Goal: Transaction & Acquisition: Purchase product/service

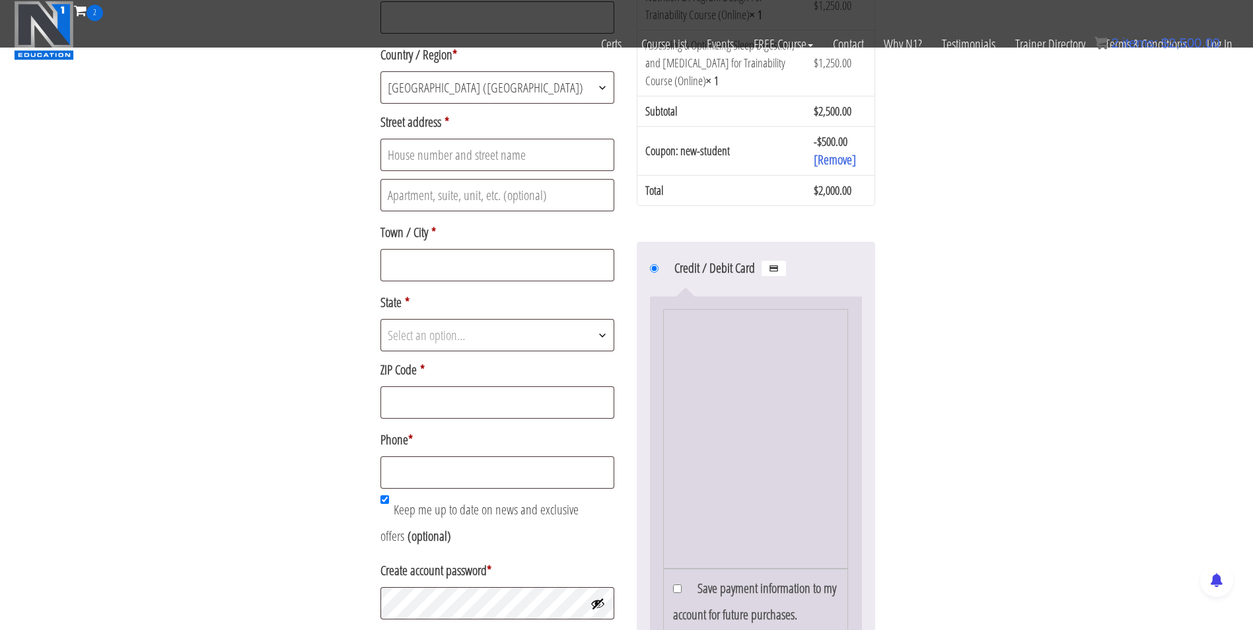
scroll to position [405, 0]
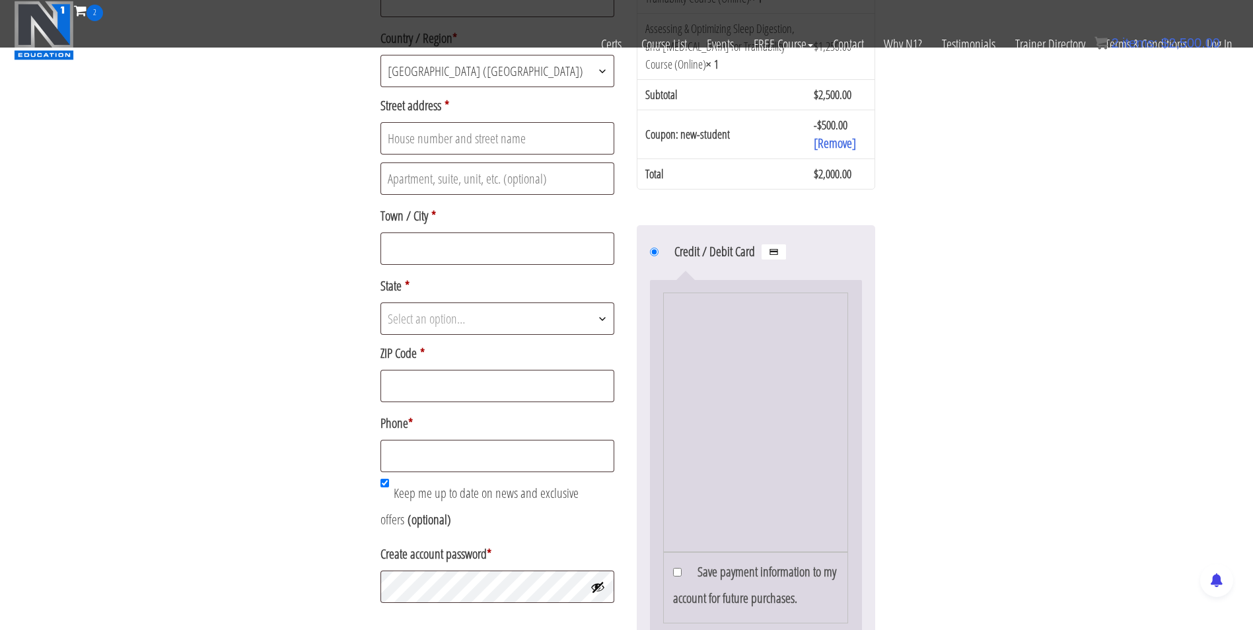
click at [941, 313] on div "Returning customer? Click here to login If you have shopped with us before, ple…" at bounding box center [626, 249] width 1253 height 1308
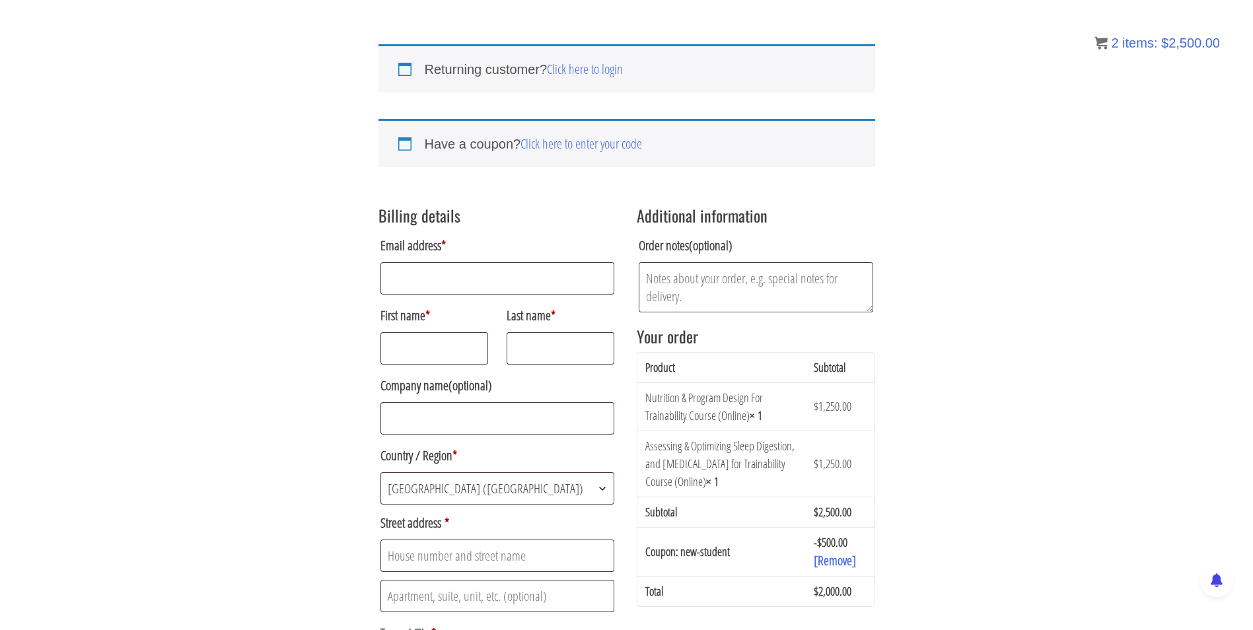
scroll to position [0, 0]
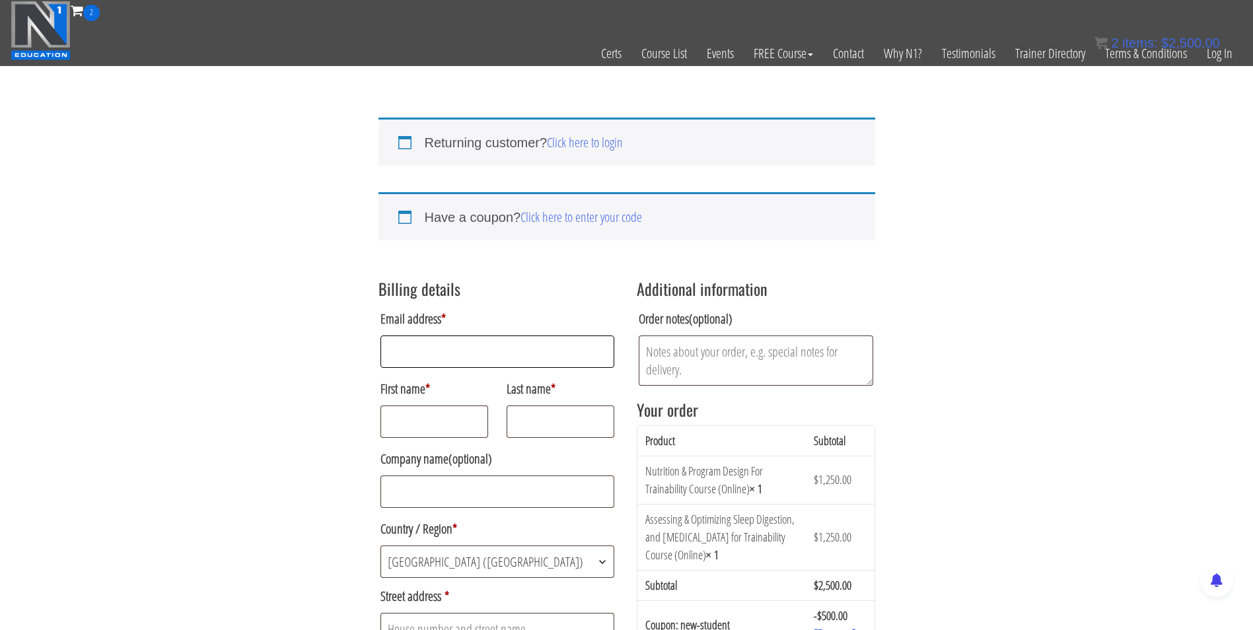
click at [480, 357] on input "Email address *" at bounding box center [498, 352] width 235 height 32
click at [596, 141] on link "Click here to login" at bounding box center [585, 142] width 76 height 18
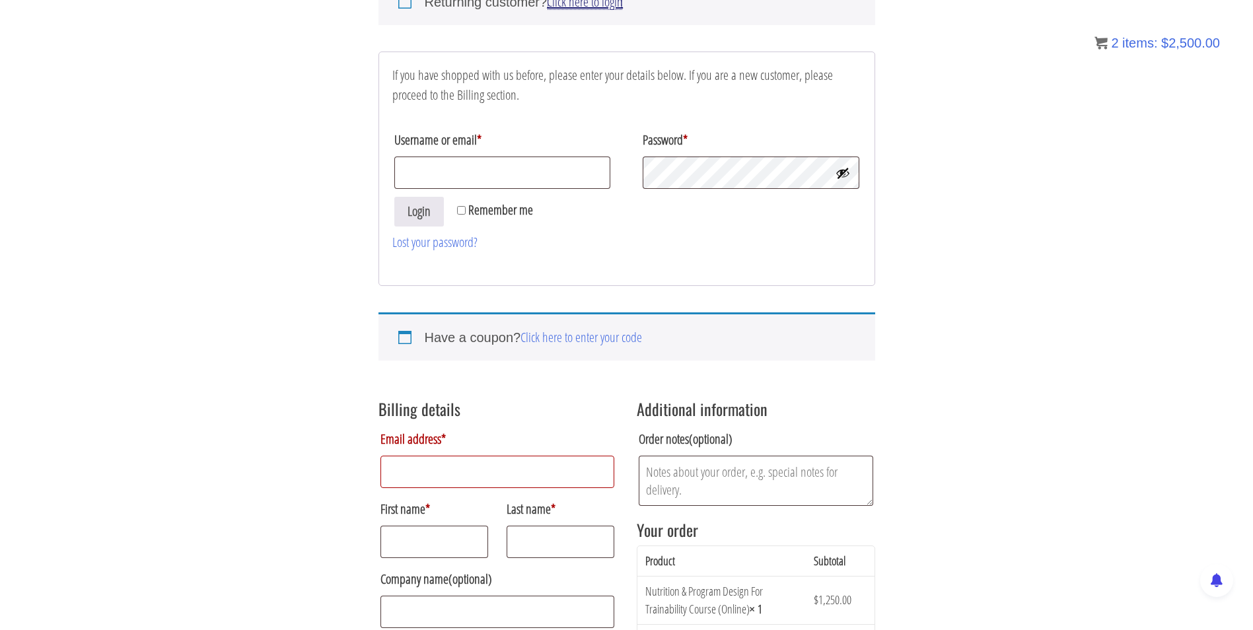
scroll to position [159, 0]
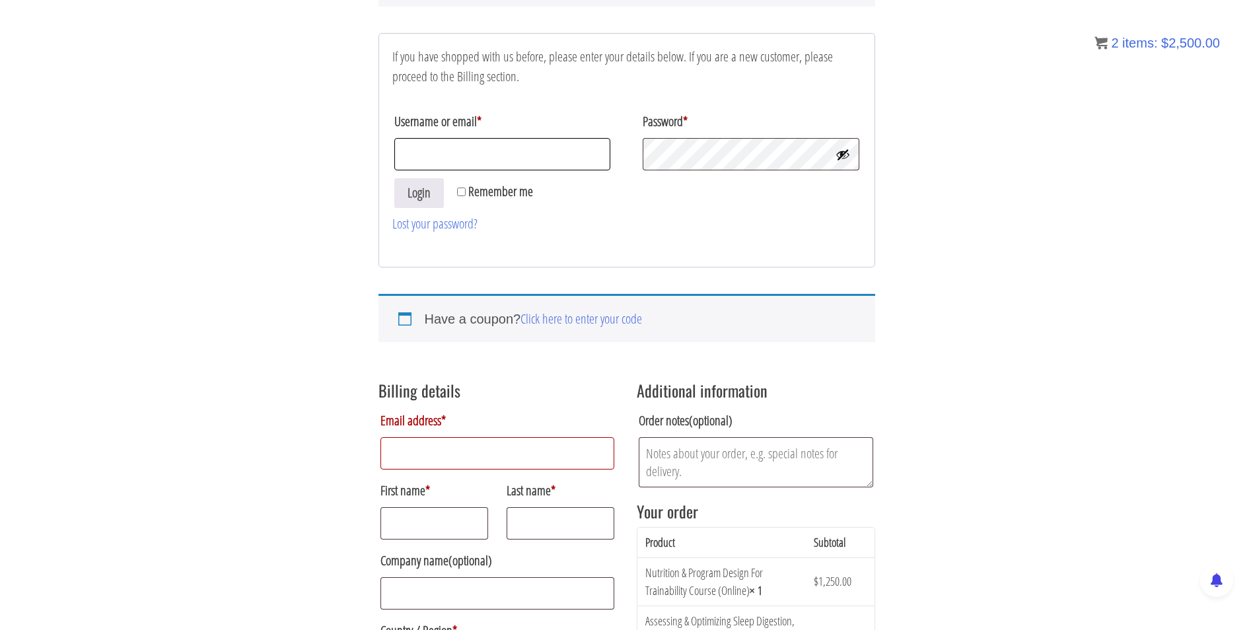
click at [451, 166] on input "Username or email *" at bounding box center [502, 154] width 217 height 32
type input "darrennuzzo@gmail.com"
click at [394, 178] on button "Login" at bounding box center [419, 193] width 50 height 30
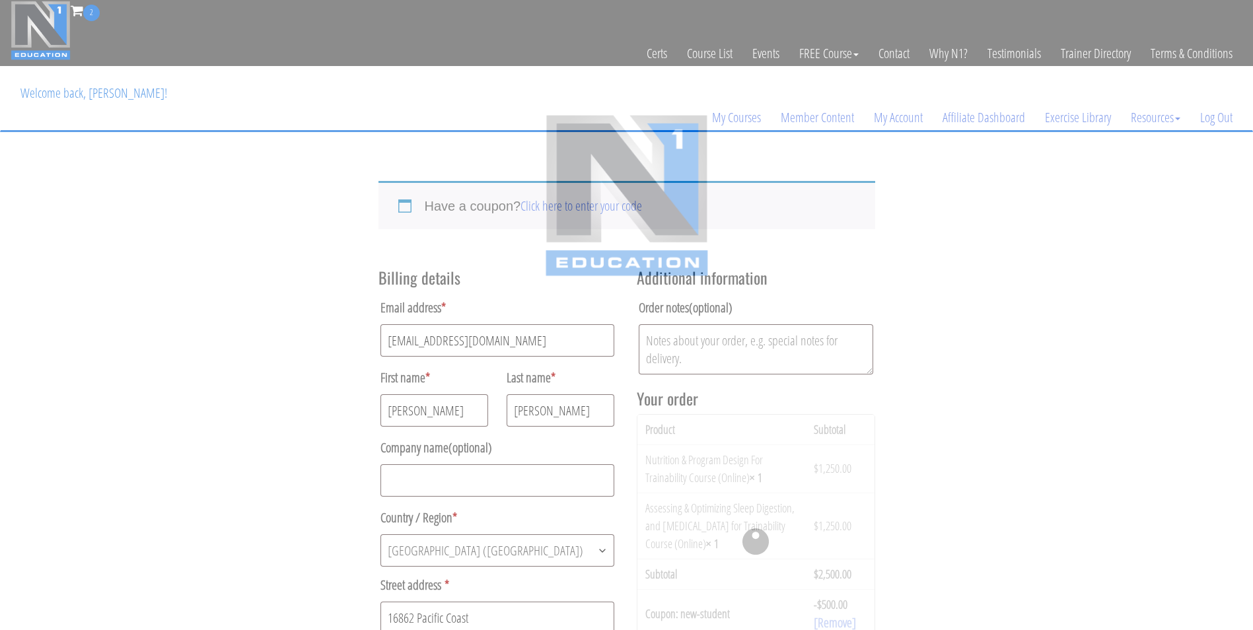
select select "CA"
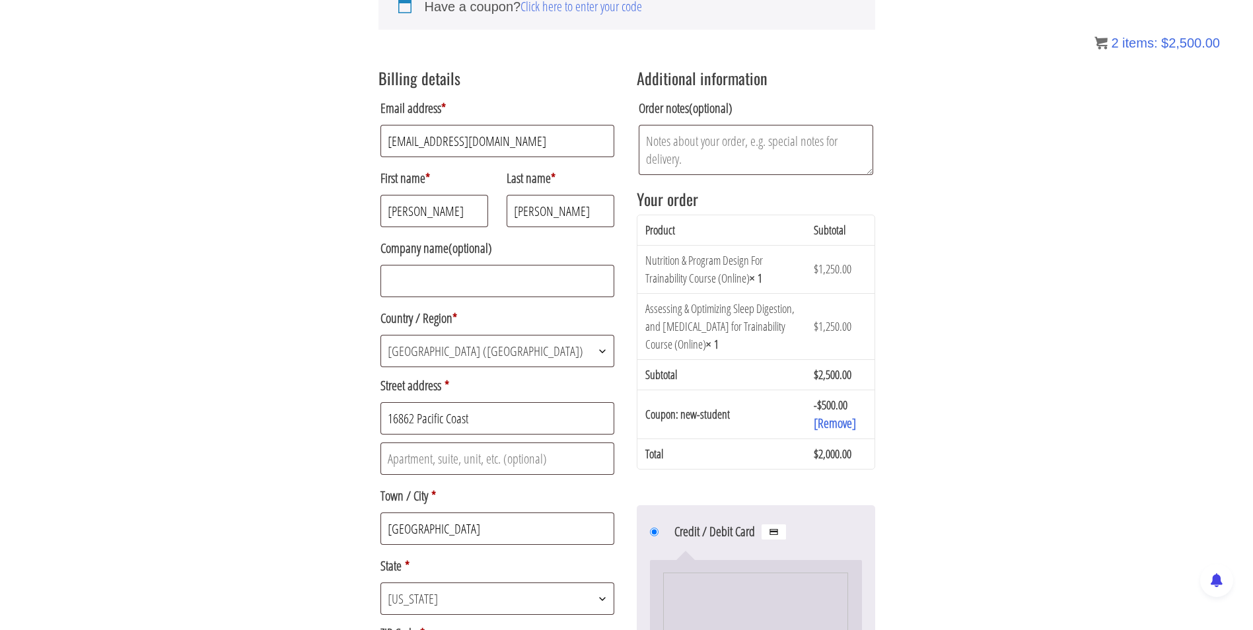
scroll to position [199, 0]
click at [392, 431] on input "16862 Pacific Coast" at bounding box center [498, 419] width 235 height 32
type input "9836 Coral Cove Circle"
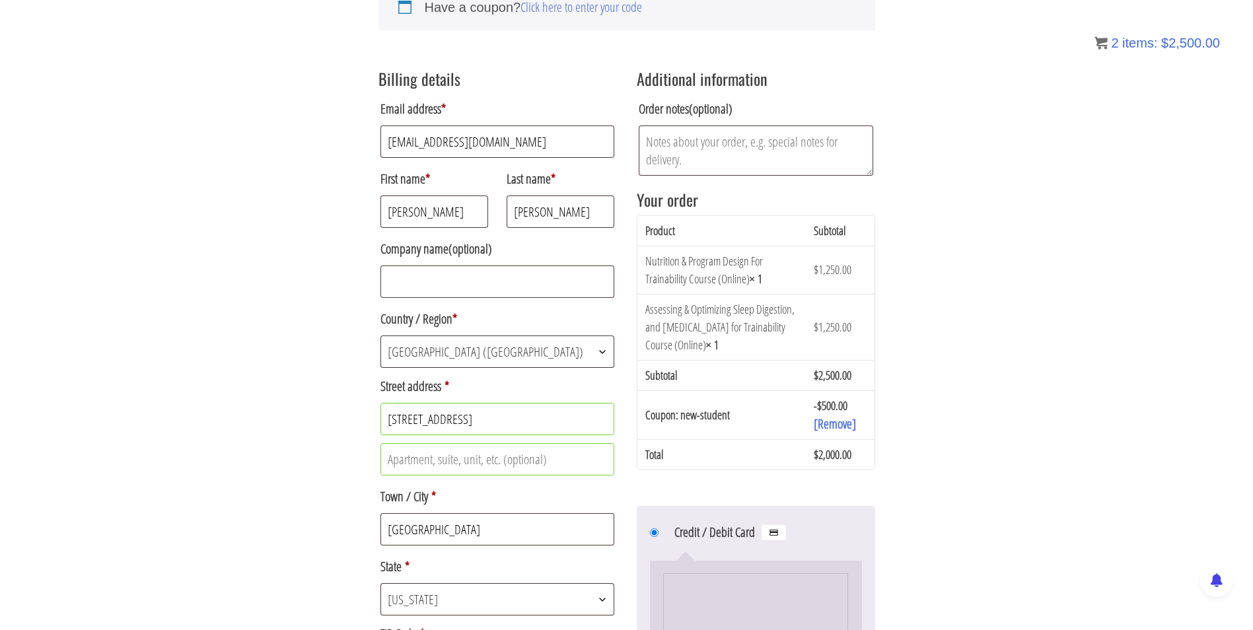
click at [305, 324] on div "Have a coupon? Click here to enter your code If you have a coupon code, please …" at bounding box center [626, 639] width 1253 height 1379
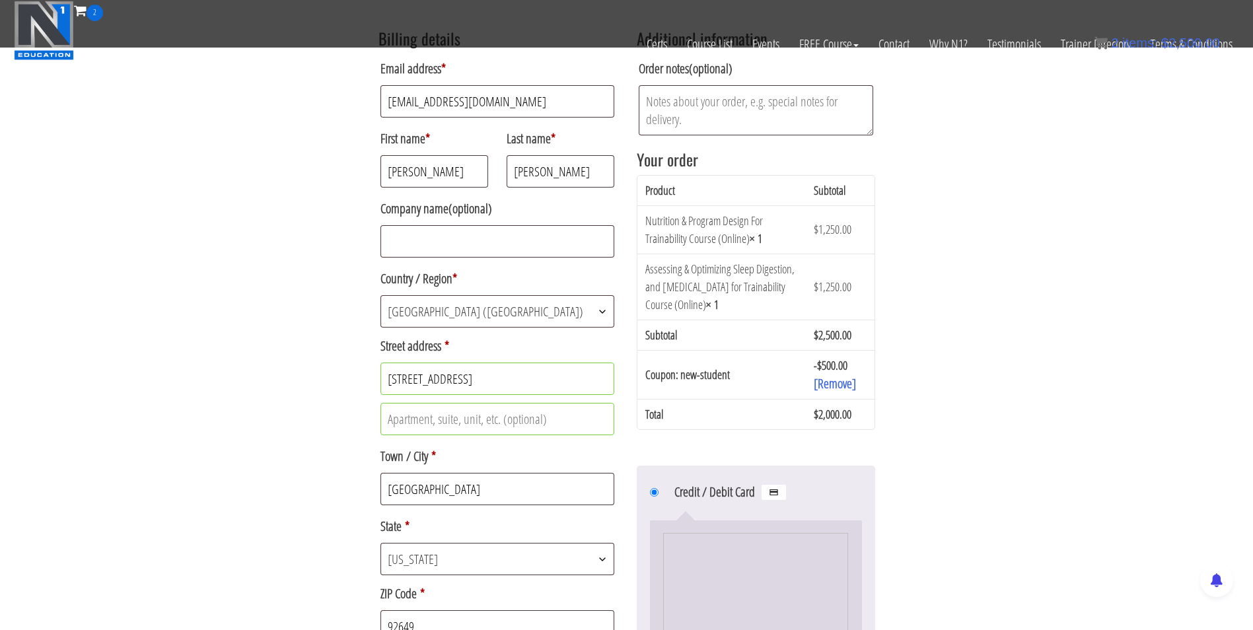
scroll to position [285, 0]
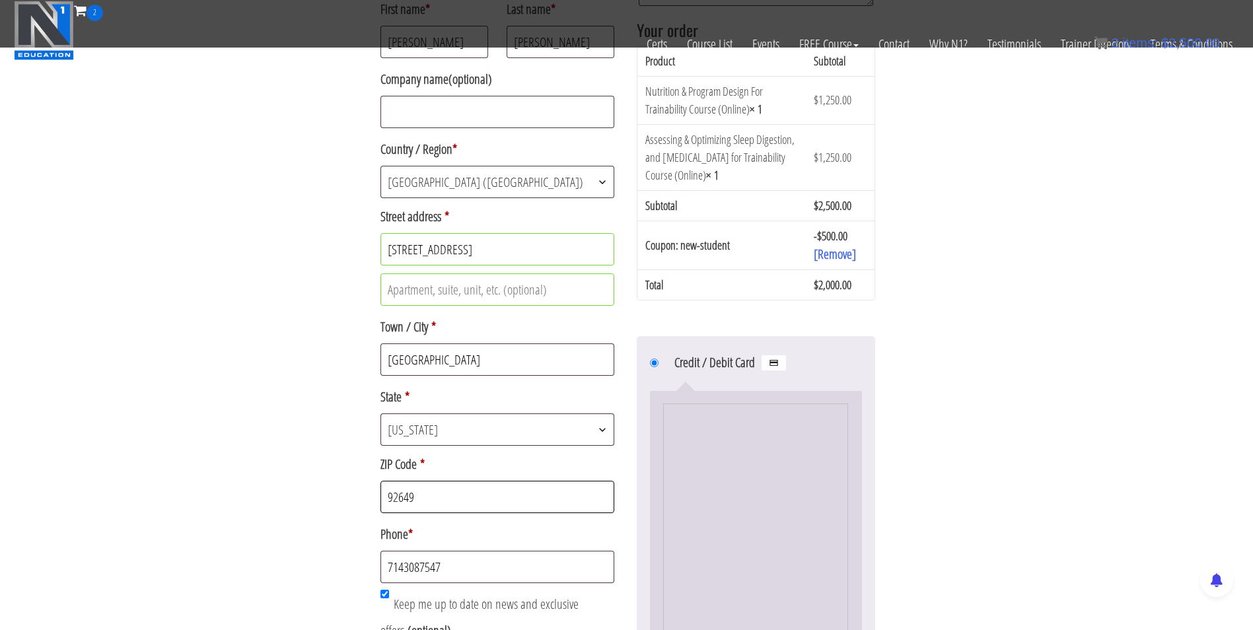
click at [433, 498] on input "92649" at bounding box center [498, 497] width 235 height 32
type input "92646"
click at [324, 504] on div "Have a coupon? Click here to enter your code If you have a coupon code, please …" at bounding box center [626, 470] width 1253 height 1379
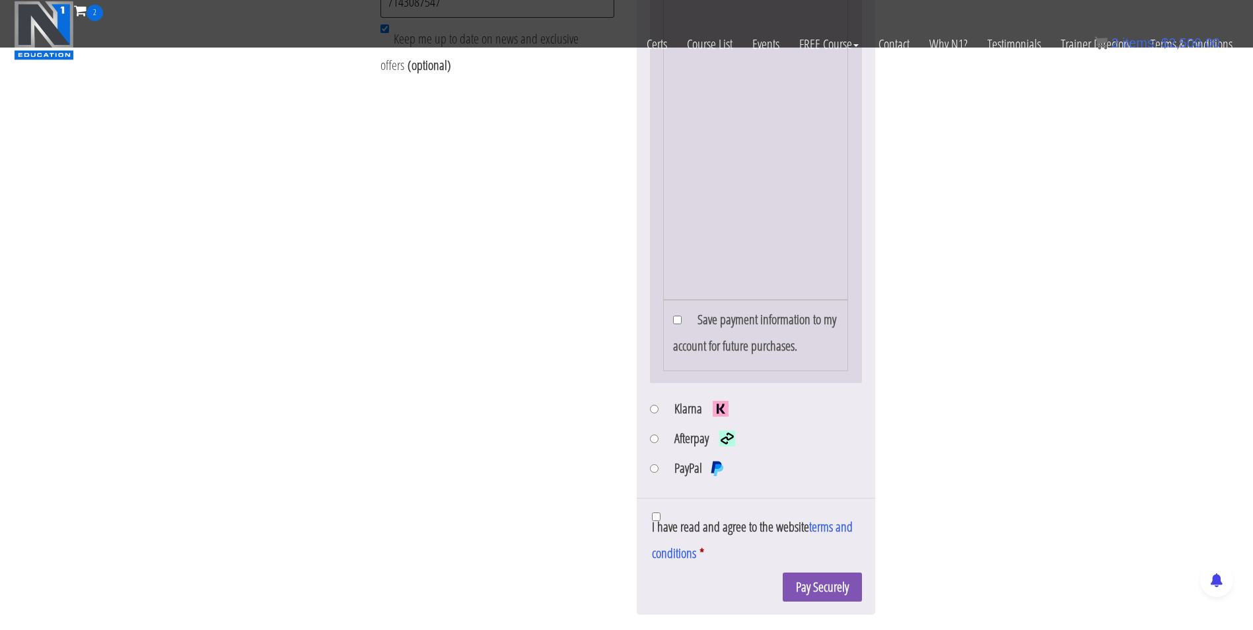
scroll to position [852, 0]
click at [655, 520] on input "I have read and agree to the website terms and conditions *" at bounding box center [656, 516] width 9 height 9
checkbox input "true"
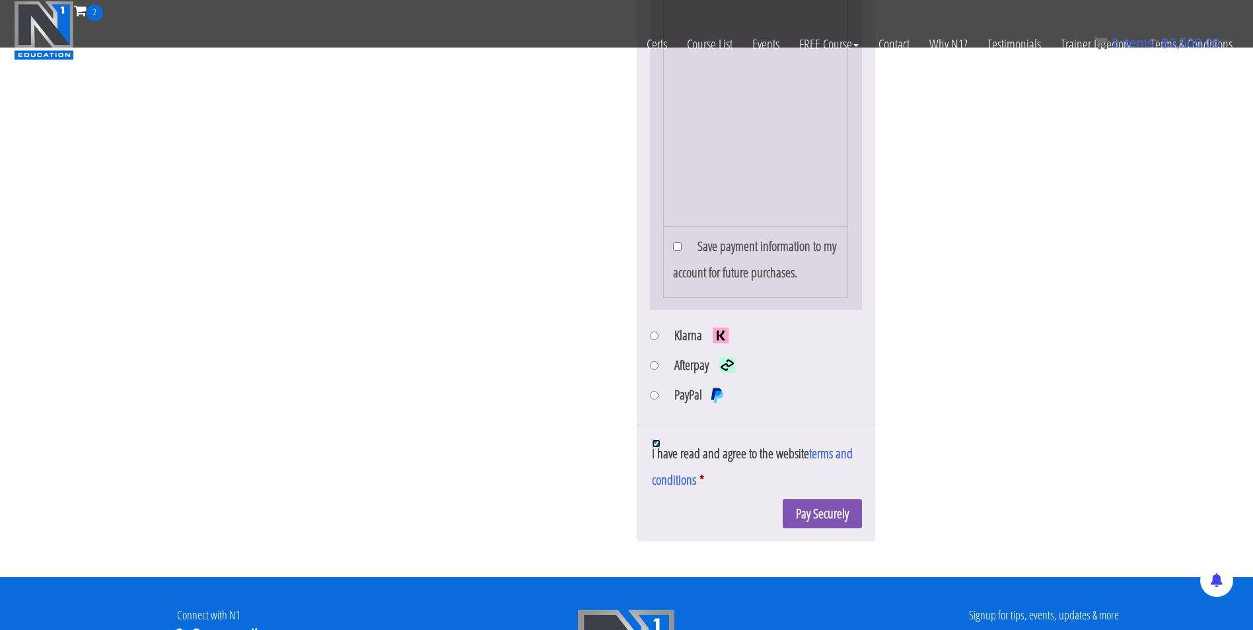
scroll to position [935, 0]
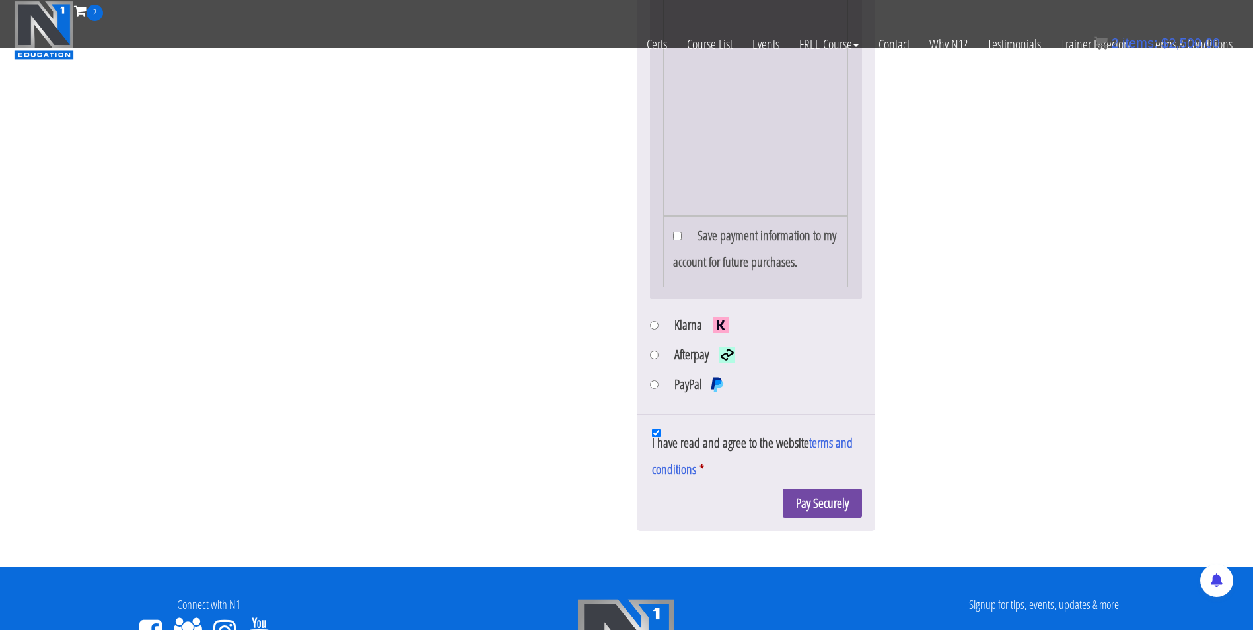
click at [844, 501] on button "Pay Securely" at bounding box center [822, 504] width 79 height 30
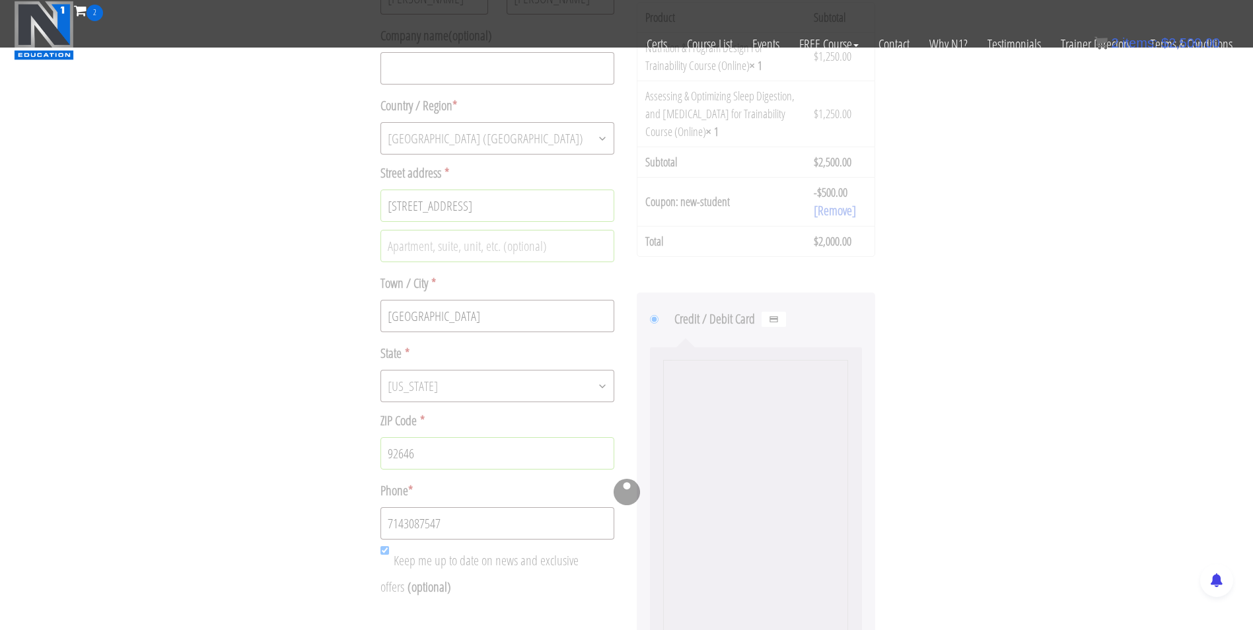
scroll to position [328, 0]
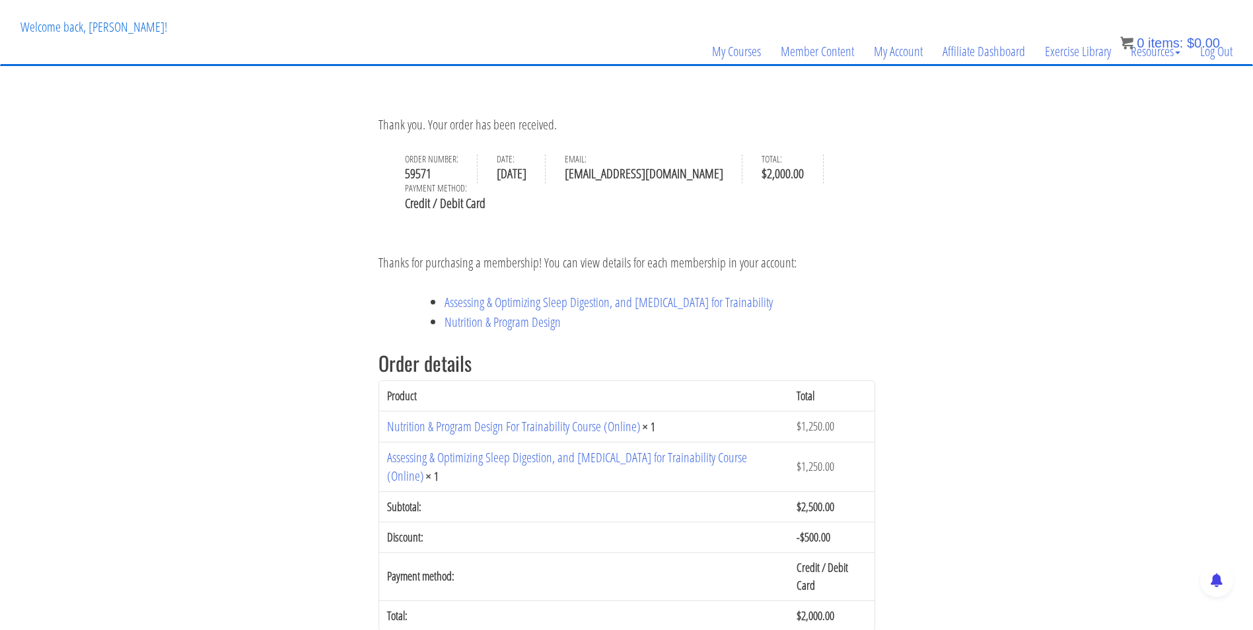
scroll to position [65, 0]
click at [480, 325] on link "Nutrition & Program Design" at bounding box center [503, 323] width 116 height 18
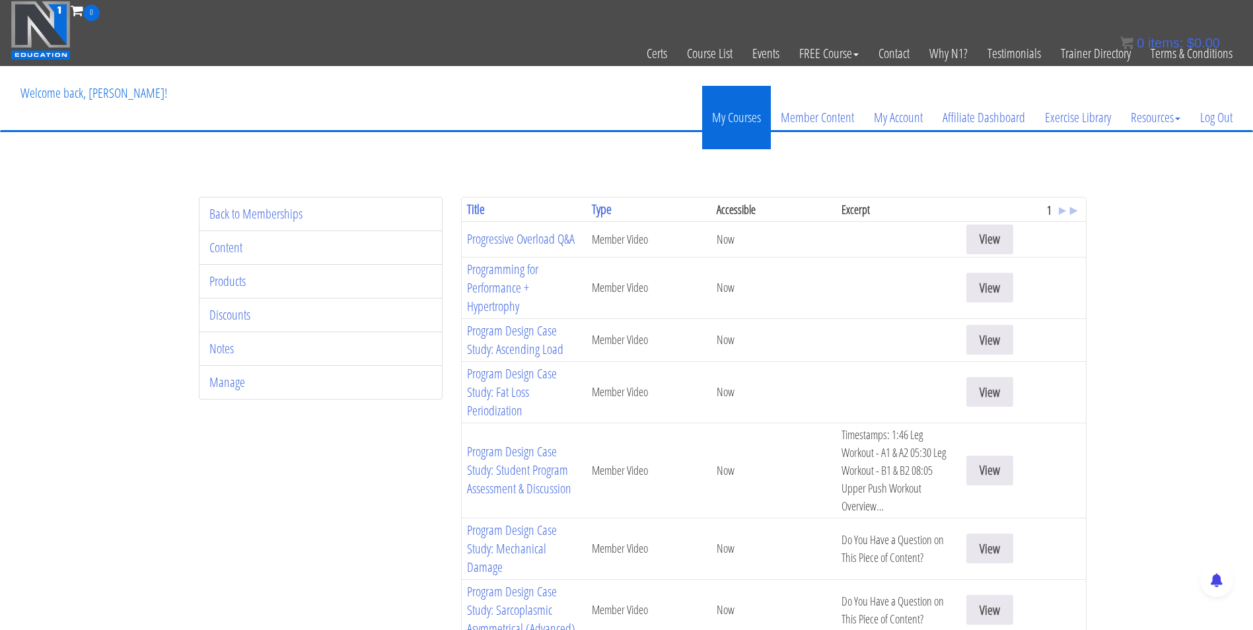
click at [723, 117] on link "My Courses" at bounding box center [736, 117] width 69 height 63
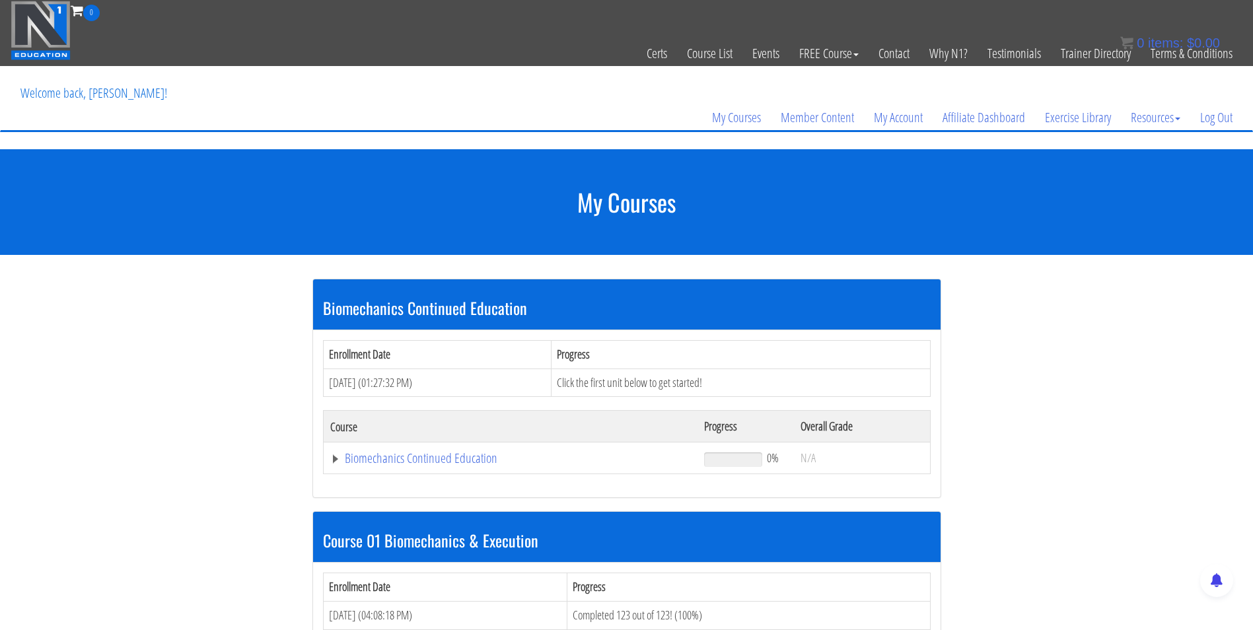
click at [435, 459] on link "Biomechanics Continued Education" at bounding box center [510, 458] width 361 height 13
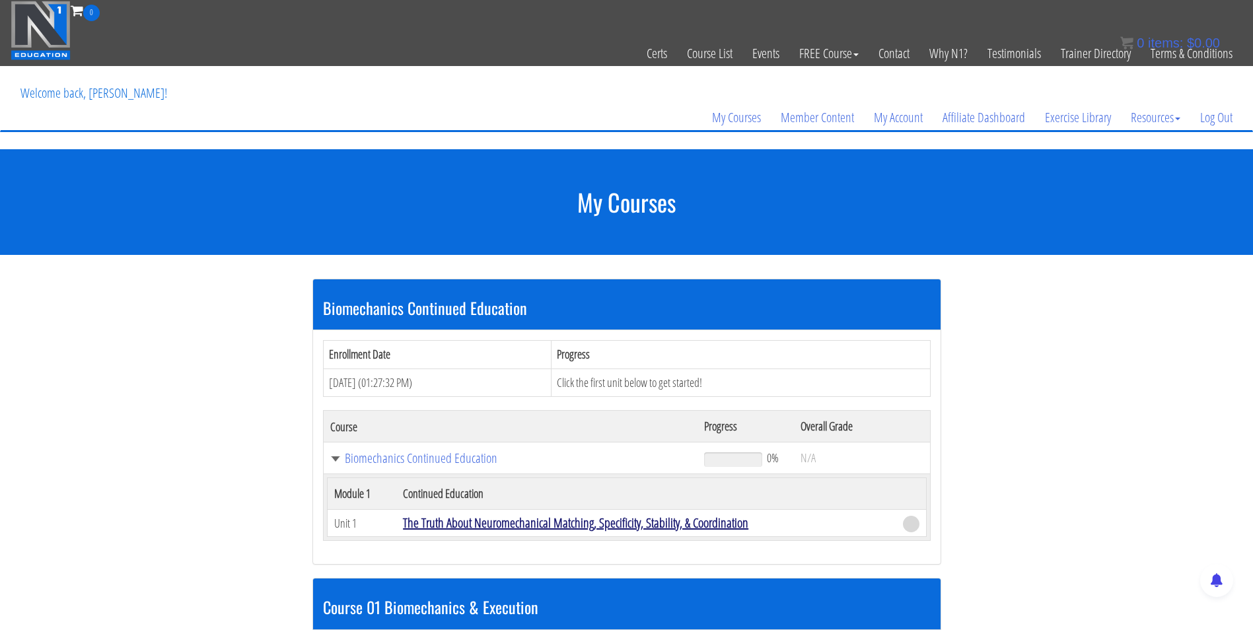
click at [445, 524] on link "The Truth About Neuromechanical Matching, Specificity, Stability, & Coordination" at bounding box center [576, 523] width 346 height 18
